Goal: Browse casually

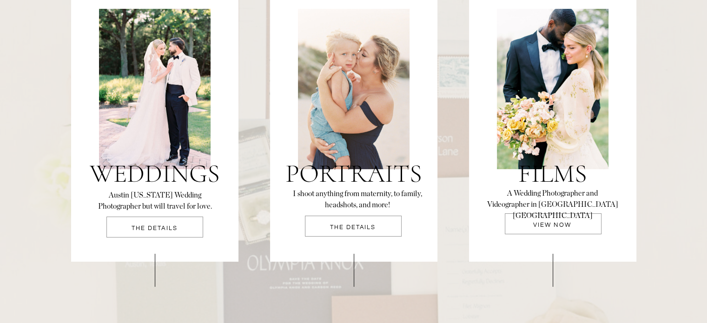
scroll to position [1997, 0]
click at [172, 232] on p "THE DETAILS" at bounding box center [154, 232] width 97 height 12
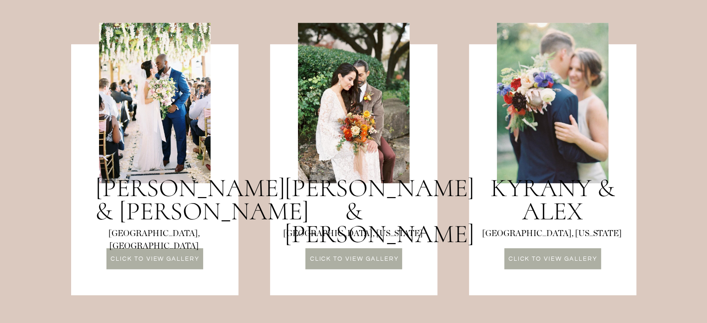
scroll to position [850, 0]
click at [377, 257] on p "CLICK TO VIEW GALLERY" at bounding box center [354, 260] width 96 height 8
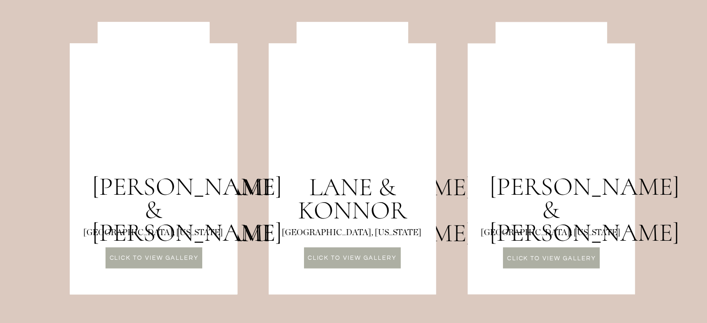
scroll to position [1187, 0]
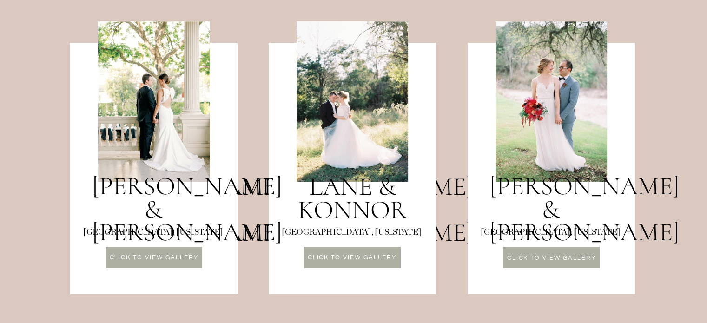
click at [147, 255] on p "CLICK TO VIEW GALLERY" at bounding box center [154, 259] width 96 height 8
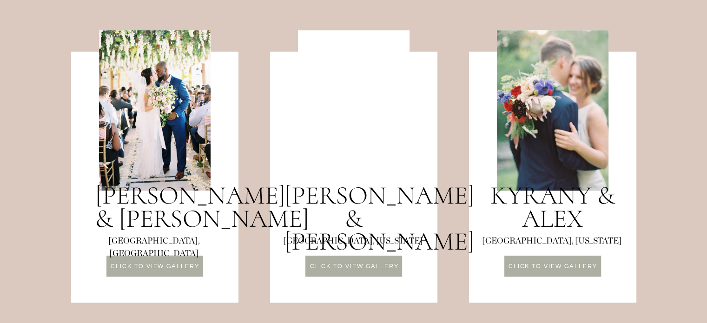
scroll to position [842, 0]
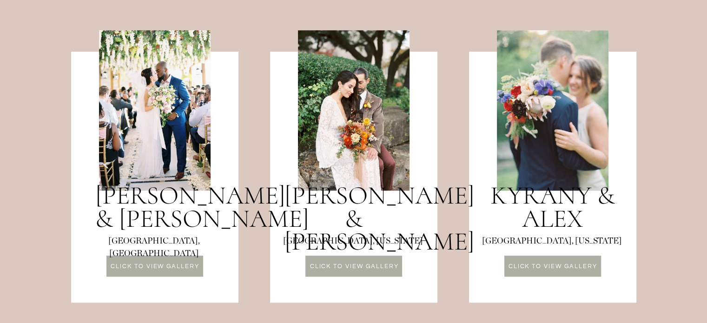
click at [564, 269] on p "CLICK TO VIEW GALLERY" at bounding box center [553, 268] width 96 height 8
